Goal: Find specific page/section: Find specific page/section

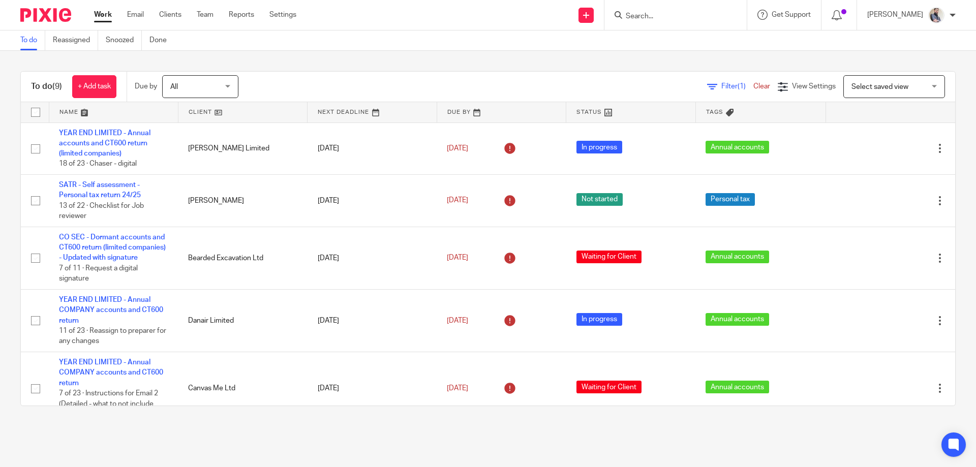
click at [692, 17] on input "Search" at bounding box center [669, 16] width 91 height 9
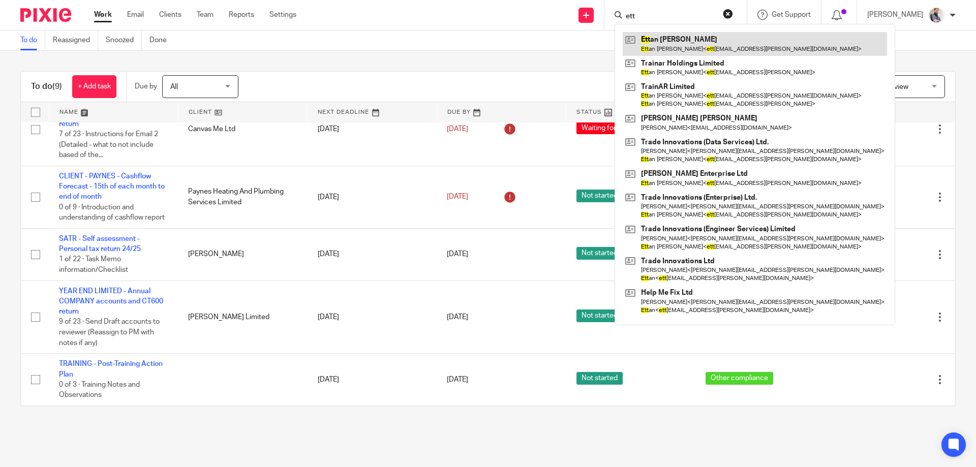
type input "ett"
click at [706, 49] on link at bounding box center [754, 43] width 264 height 23
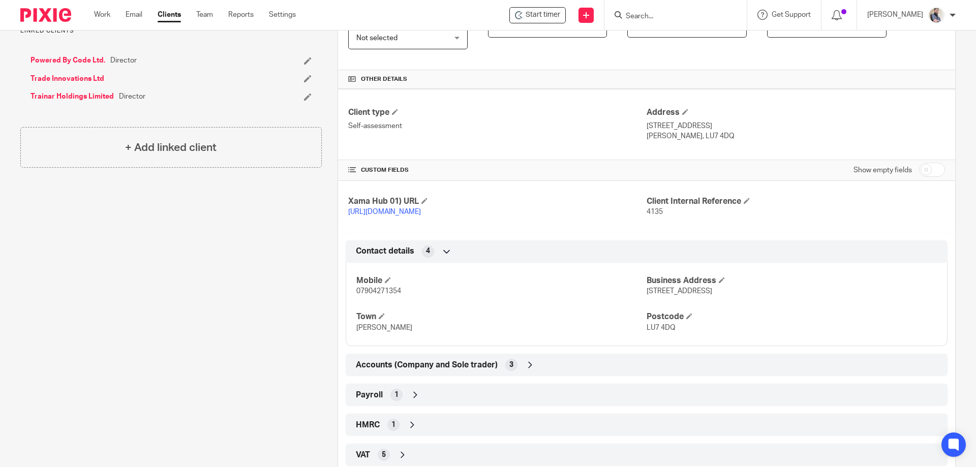
scroll to position [339, 0]
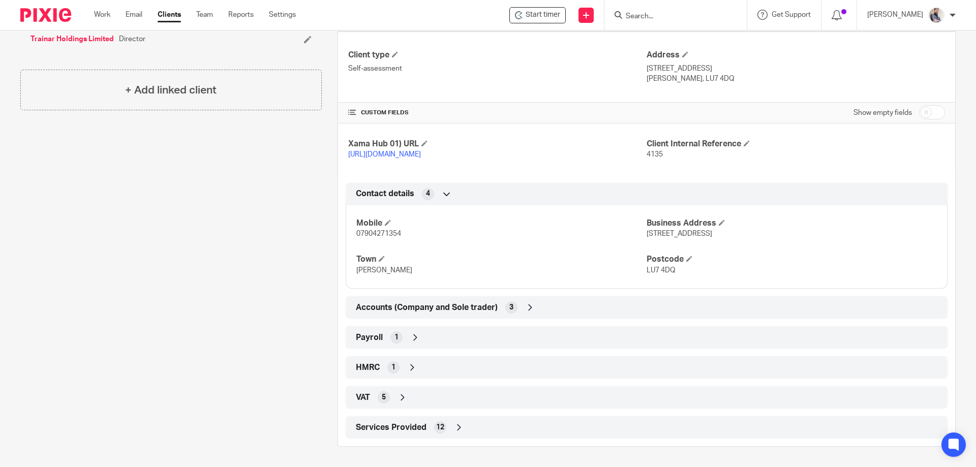
click at [355, 361] on div "HMRC 1" at bounding box center [646, 367] width 586 height 17
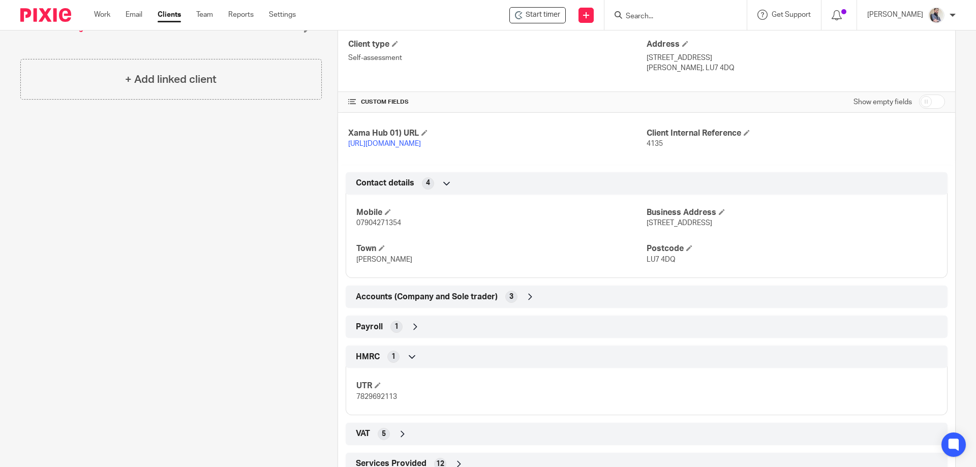
click at [360, 335] on div "Payroll 1" at bounding box center [646, 326] width 586 height 17
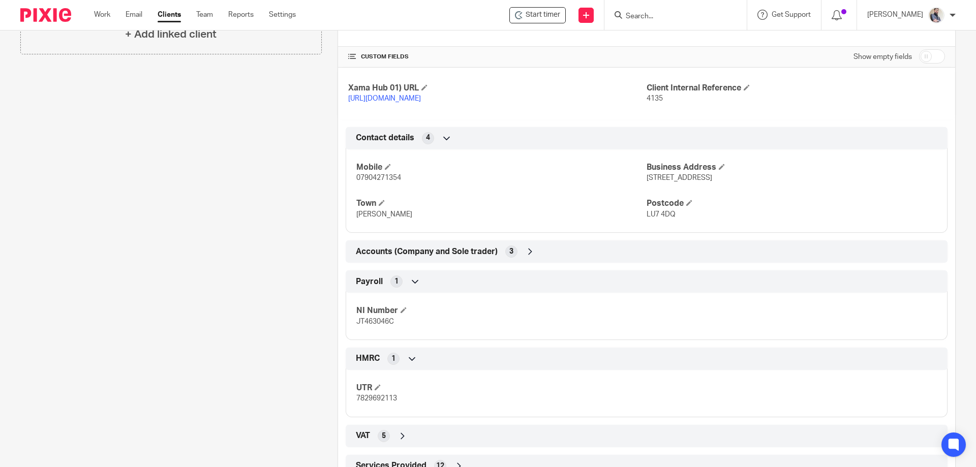
scroll to position [406, 0]
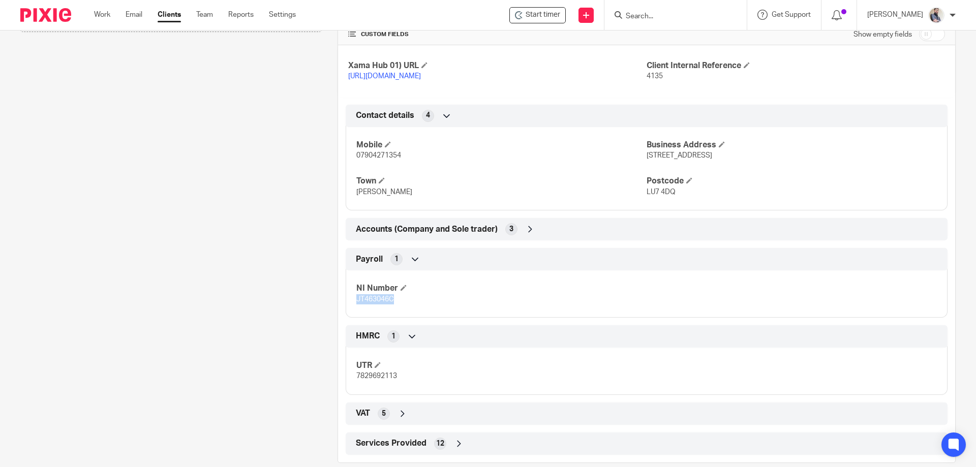
drag, startPoint x: 399, startPoint y: 310, endPoint x: 354, endPoint y: 306, distance: 45.5
click at [356, 304] on p "JT463046C" at bounding box center [501, 299] width 290 height 10
